Goal: Information Seeking & Learning: Understand process/instructions

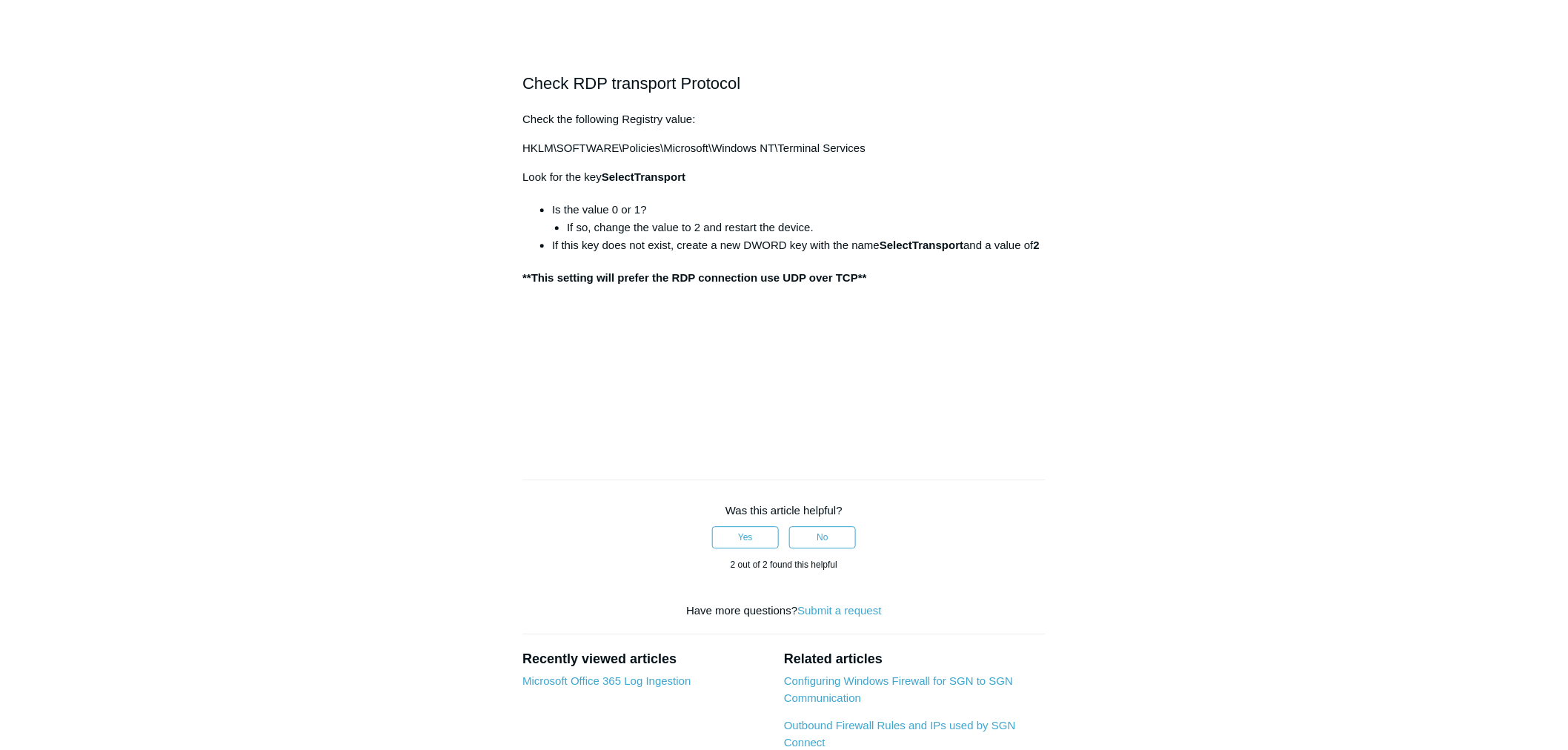
scroll to position [1317, 0]
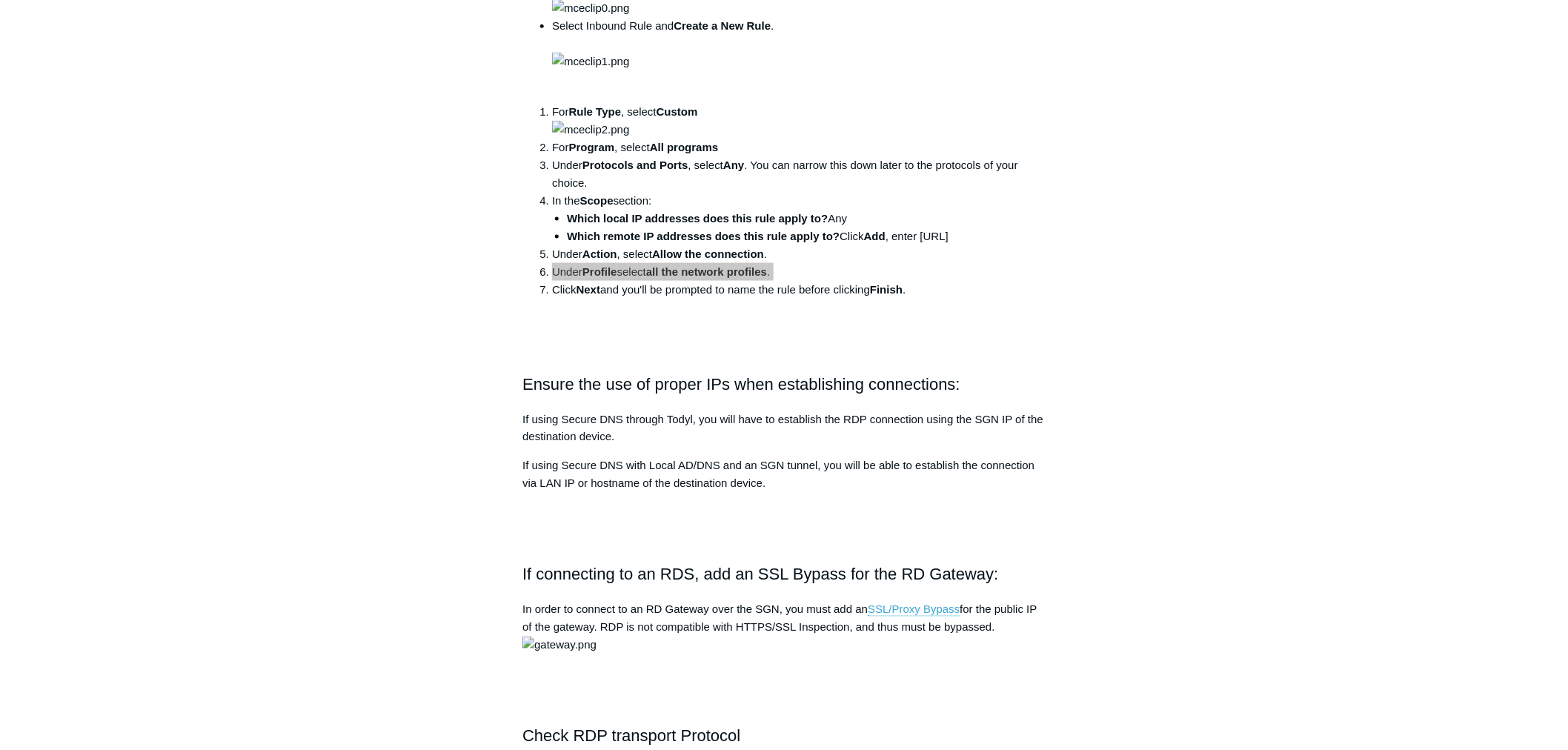
scroll to position [658, 0]
